Goal: Transaction & Acquisition: Purchase product/service

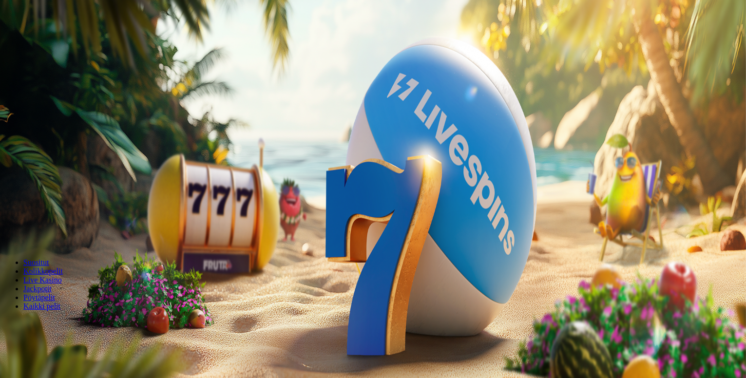
click at [62, 39] on span "Kirjaudu" at bounding box center [68, 35] width 24 height 7
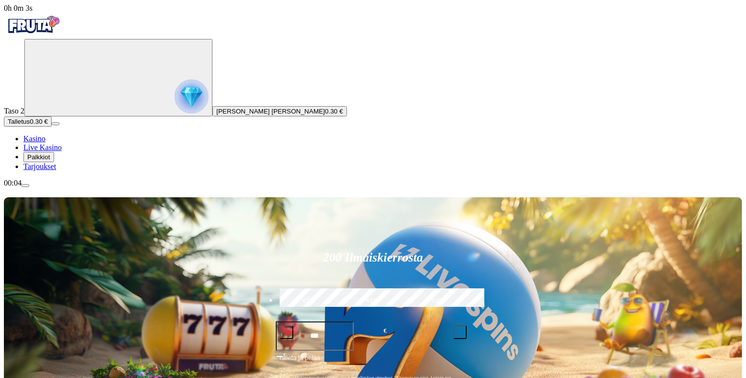
click at [50, 161] on span "Palkkiot" at bounding box center [38, 156] width 23 height 7
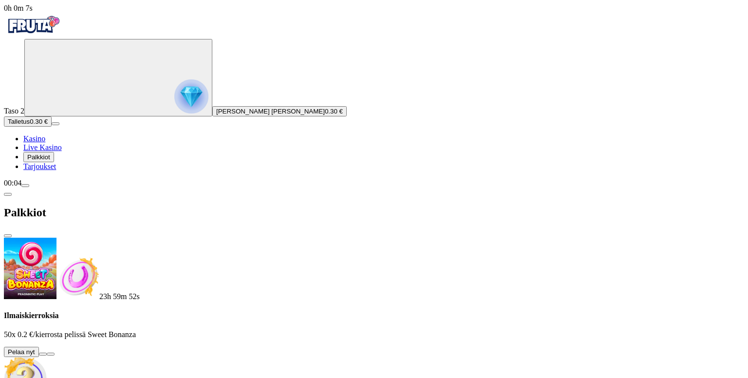
click at [47, 353] on button at bounding box center [43, 354] width 8 height 3
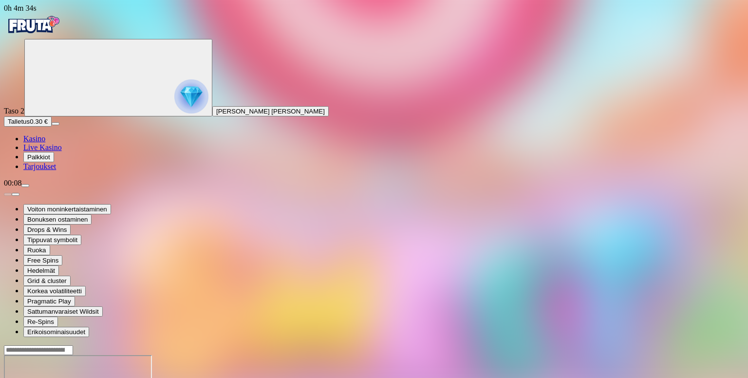
click at [50, 161] on span "Palkkiot" at bounding box center [38, 156] width 23 height 7
click at [45, 143] on span "Kasino" at bounding box center [34, 138] width 22 height 8
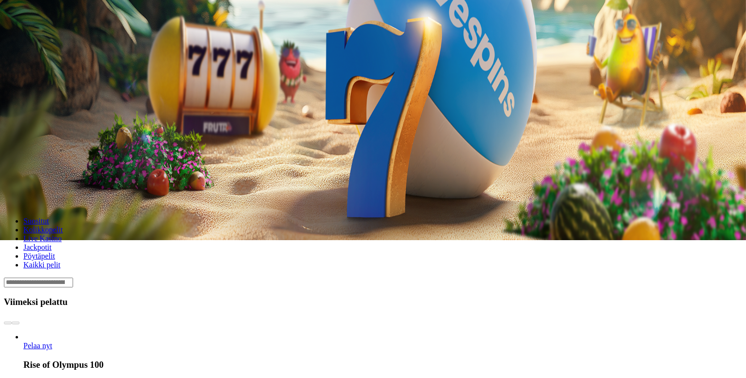
scroll to position [151, 0]
